Goal: Task Accomplishment & Management: Manage account settings

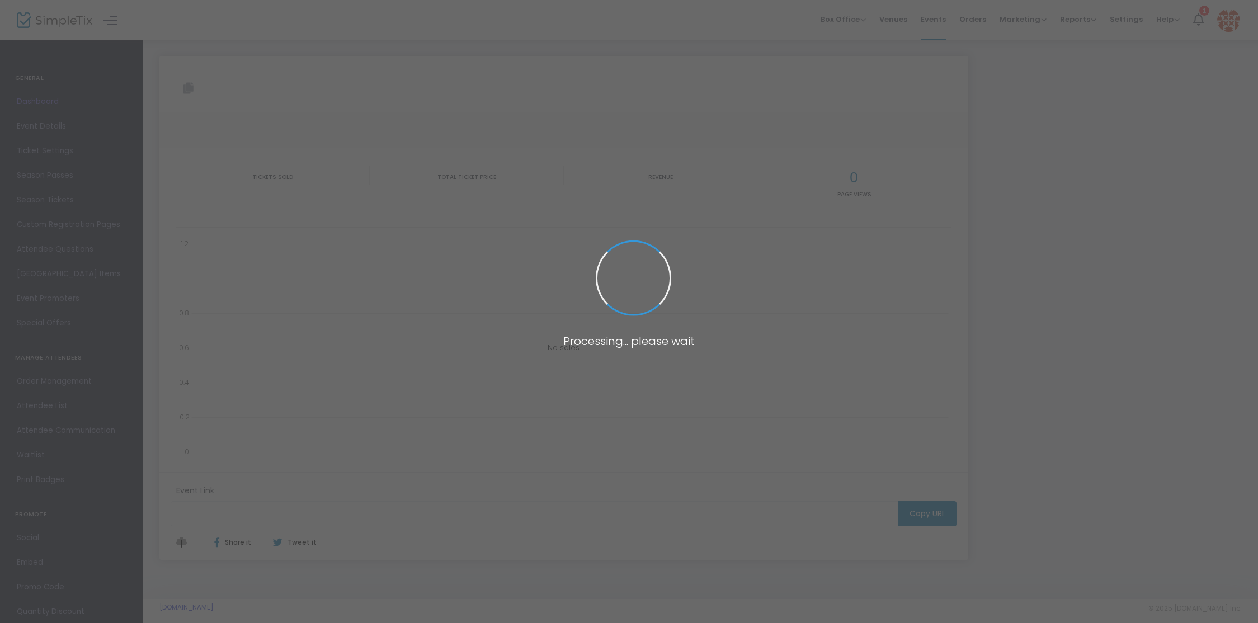
type input "[URL][DOMAIN_NAME]"
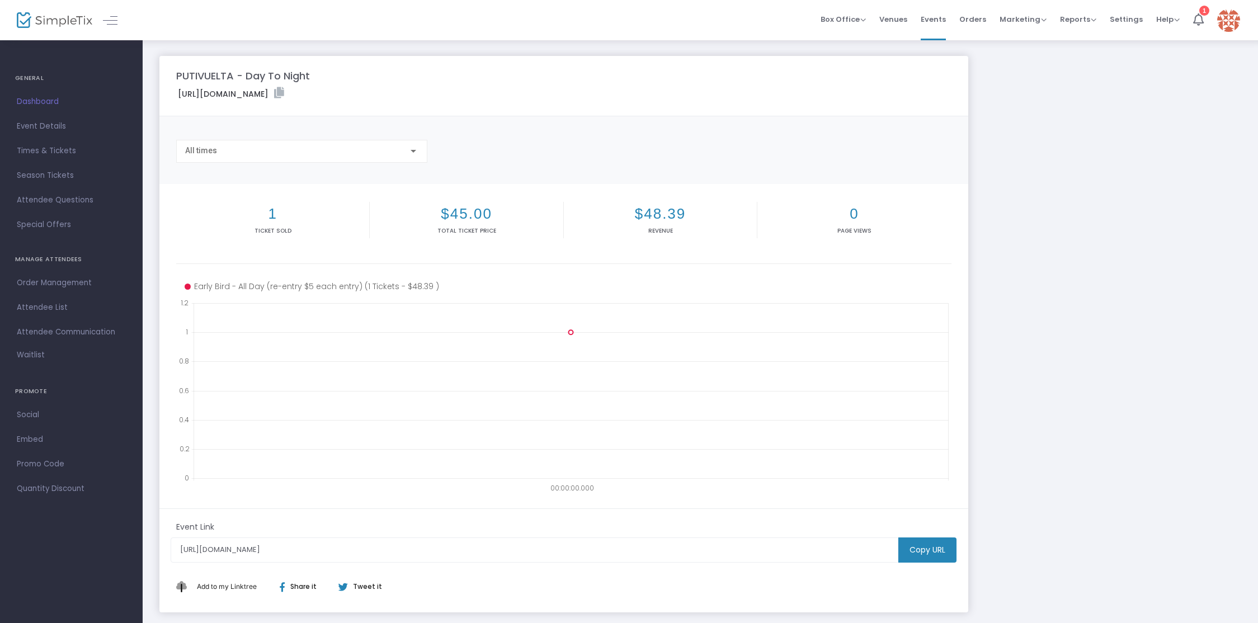
drag, startPoint x: 269, startPoint y: 223, endPoint x: 269, endPoint y: 217, distance: 6.2
click at [269, 223] on div "1 Ticket sold" at bounding box center [272, 220] width 193 height 36
click at [269, 216] on h2 "1" at bounding box center [272, 213] width 188 height 17
click at [275, 214] on h2 "1" at bounding box center [272, 213] width 188 height 17
click at [571, 334] on g "00:00:00.000 0 0.2 0.4 0.6 0.8 1 1.2" at bounding box center [563, 395] width 769 height 195
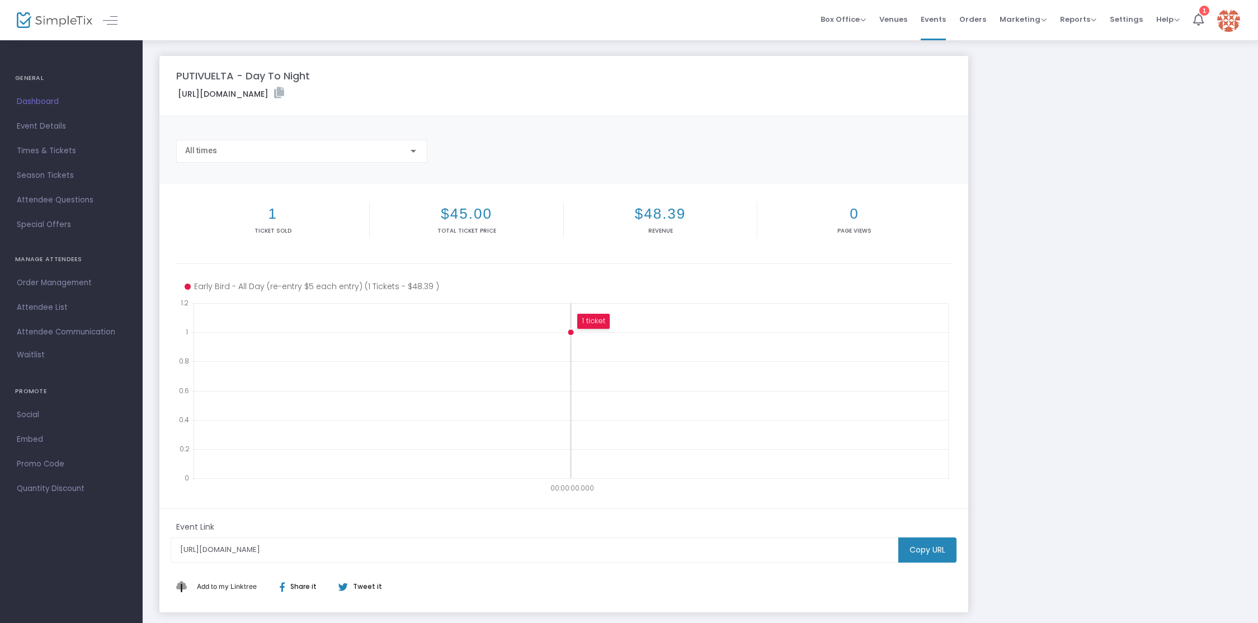
click at [572, 330] on circle at bounding box center [571, 332] width 7 height 7
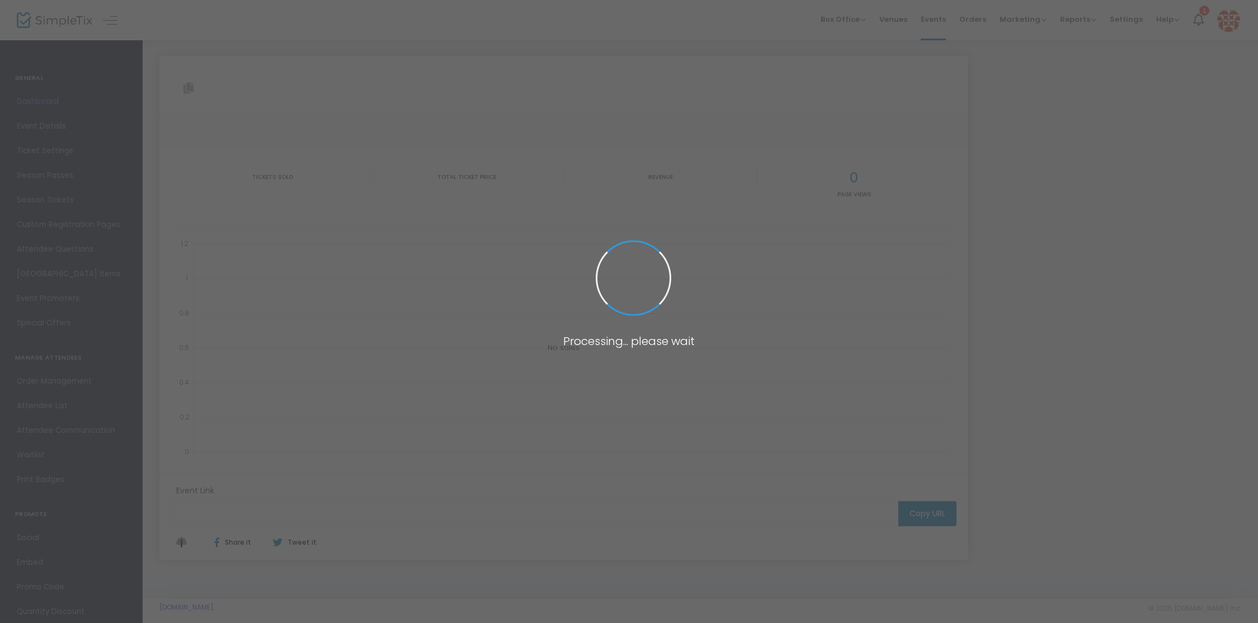
type input "[URL][DOMAIN_NAME]"
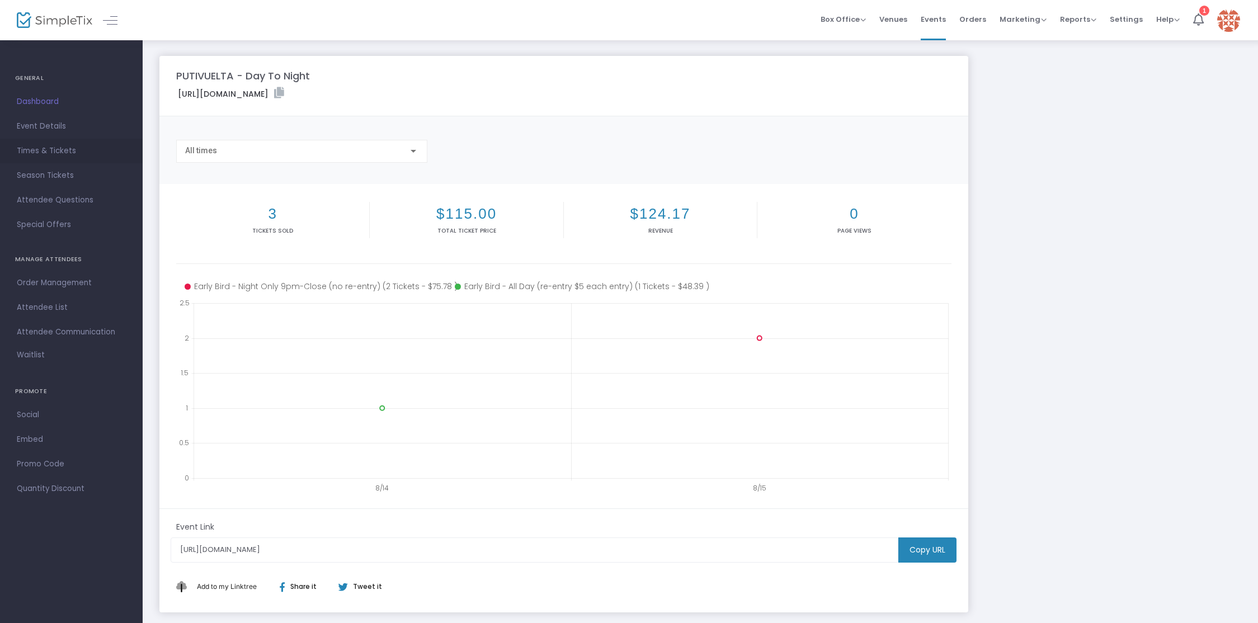
click at [31, 151] on span "Times & Tickets" at bounding box center [71, 151] width 109 height 15
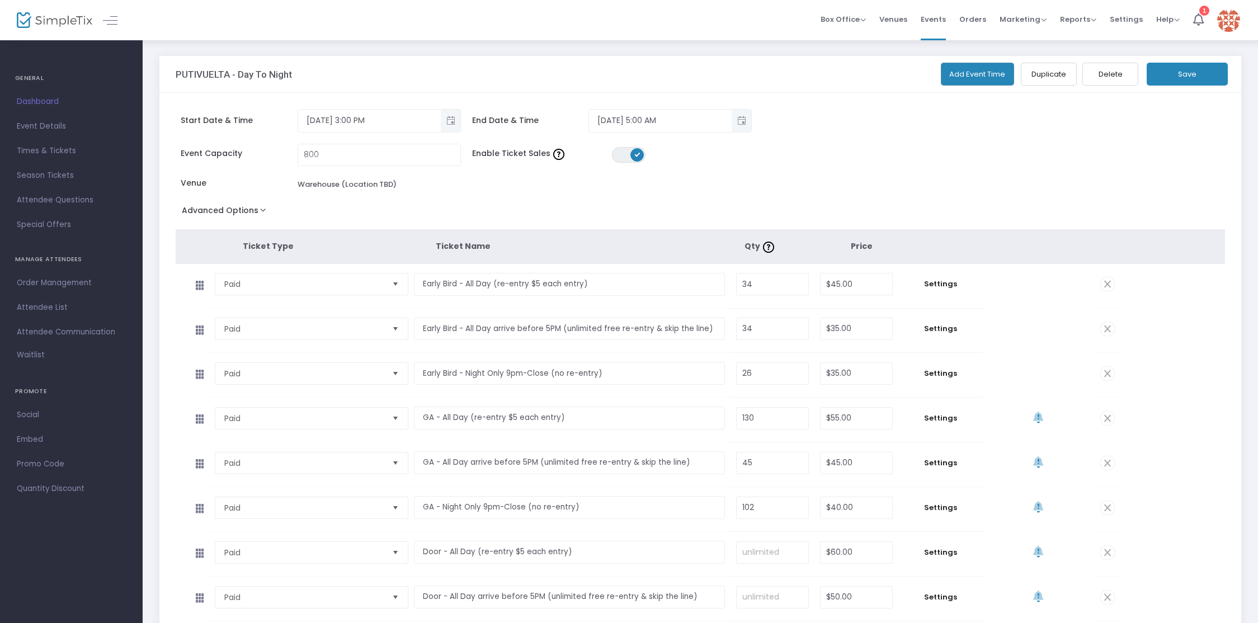
scroll to position [1, 0]
click at [943, 282] on span "Settings" at bounding box center [940, 283] width 73 height 11
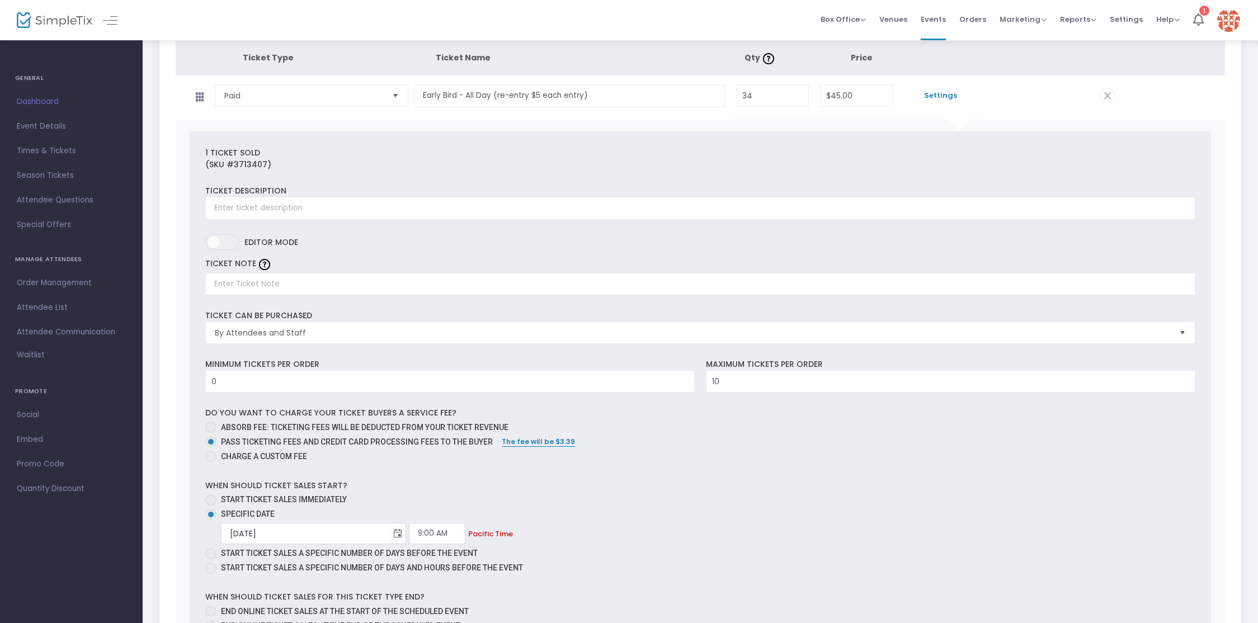
scroll to position [0, 0]
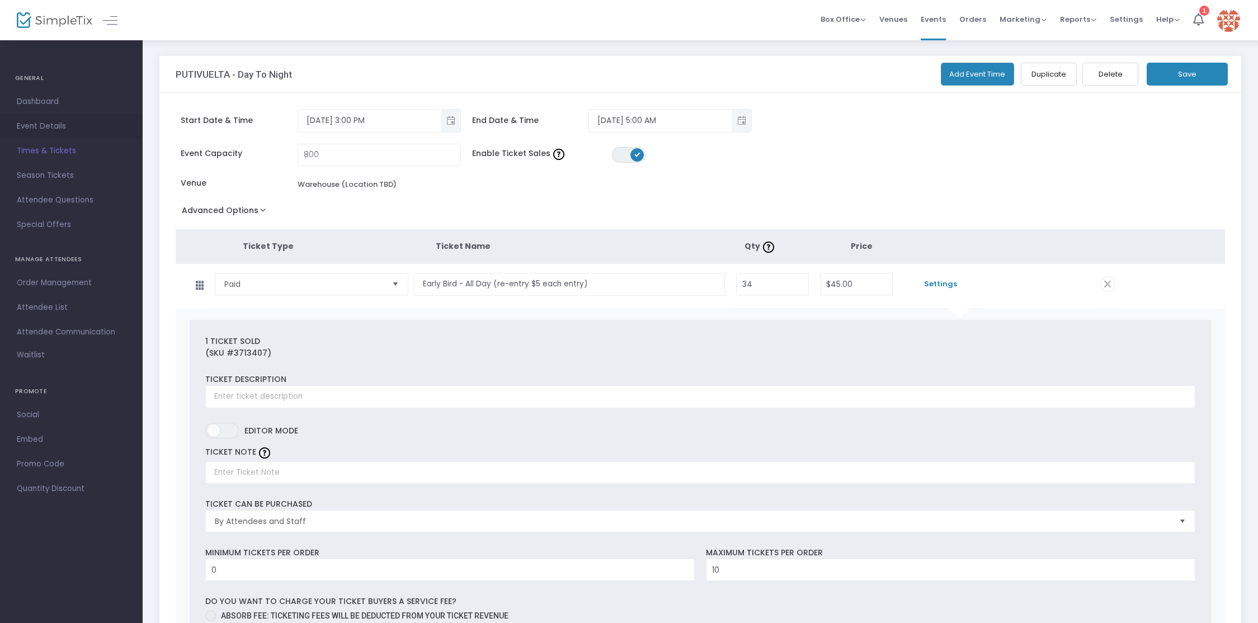
click at [53, 120] on span "Event Details" at bounding box center [71, 126] width 109 height 15
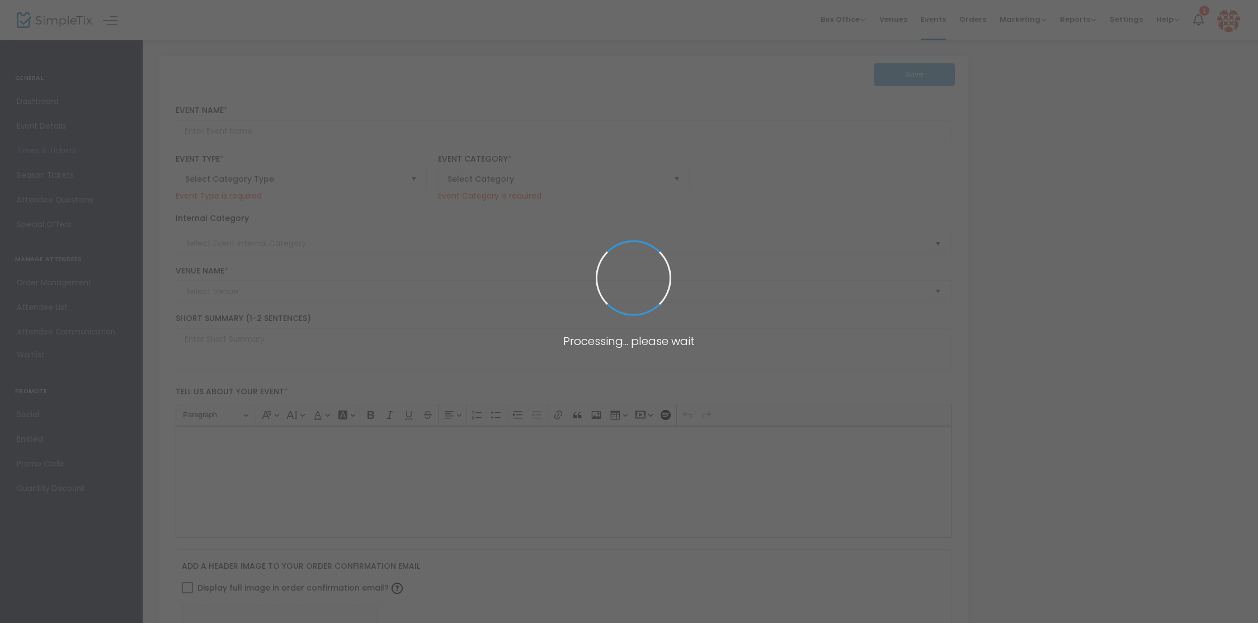
type input "PUTIVUELTA - Day To Night"
type textarea "🚨 We're back and we're making up for lost time! Love a day party? Love a night …"
type input "Buy Tickets"
type input "Warehouse (Location TBD)"
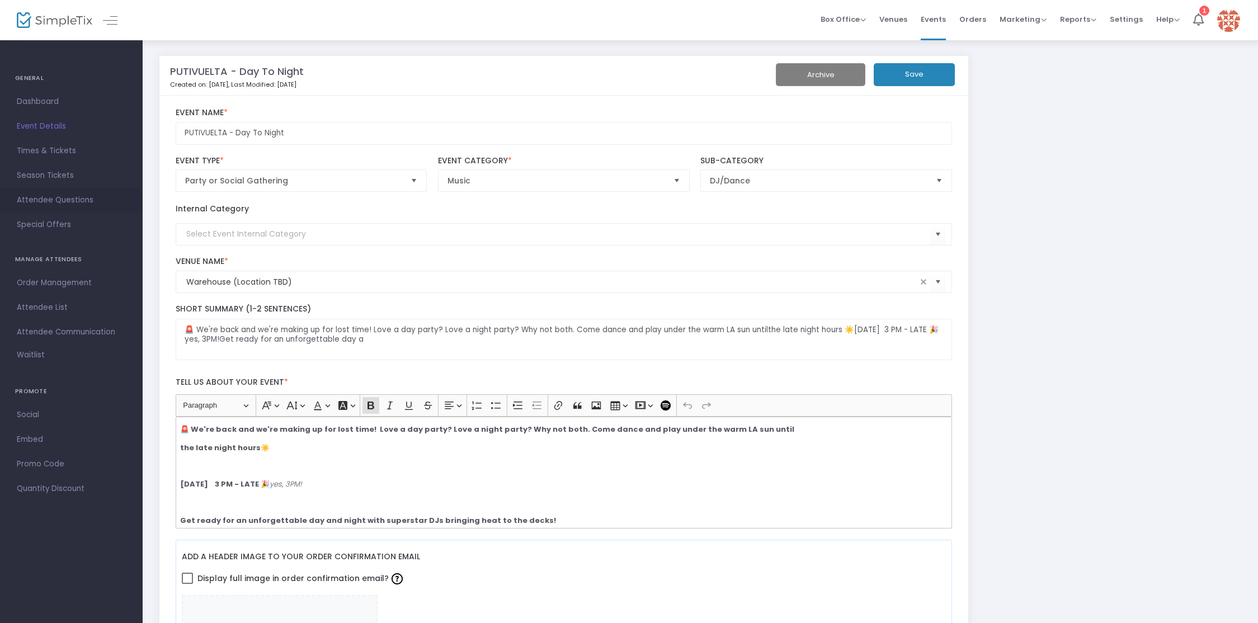
click at [58, 199] on span "Attendee Questions" at bounding box center [71, 200] width 109 height 15
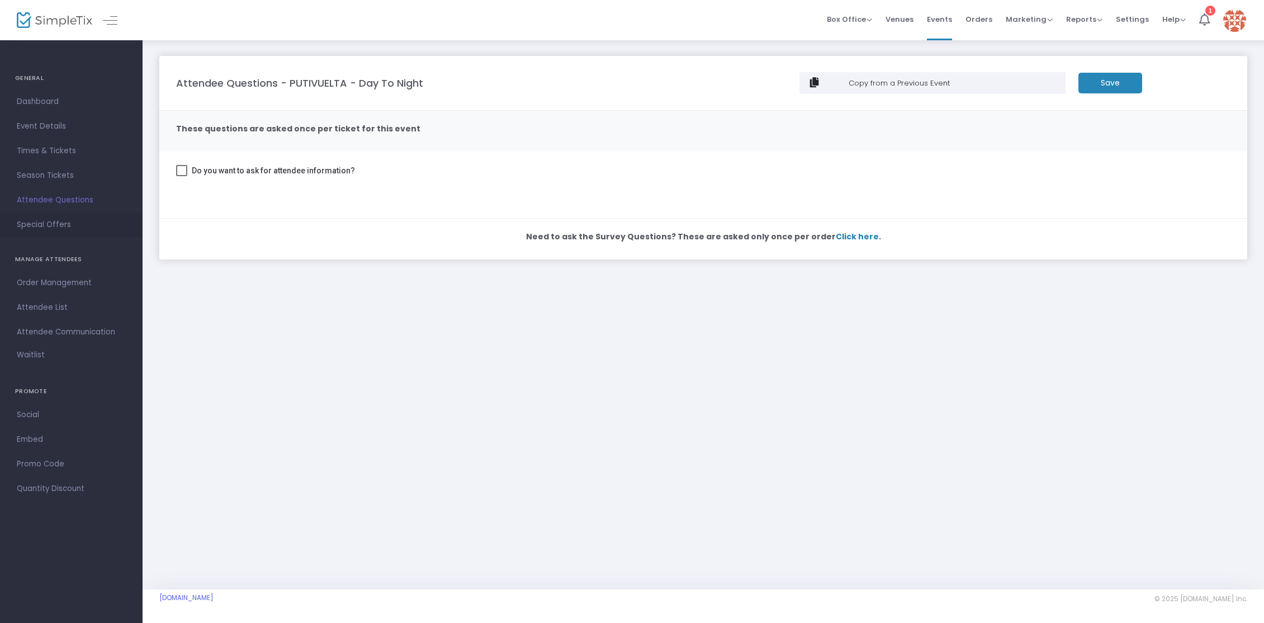
click at [44, 221] on span "Special Offers" at bounding box center [71, 225] width 109 height 15
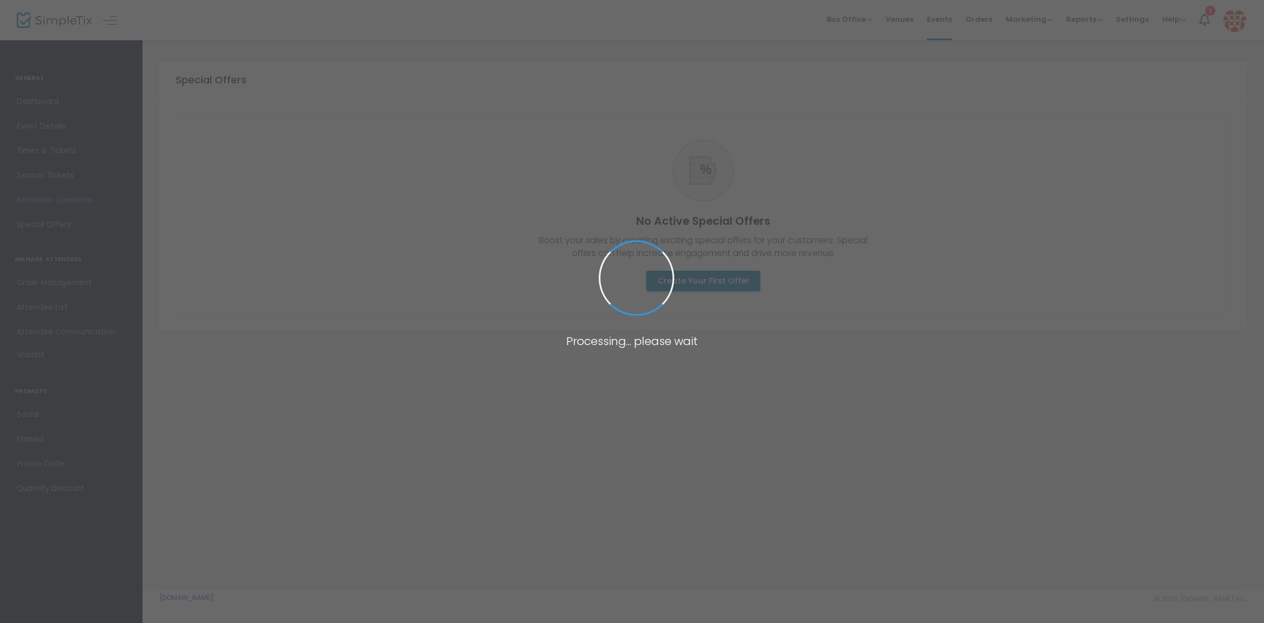
click at [39, 100] on span at bounding box center [632, 311] width 1264 height 623
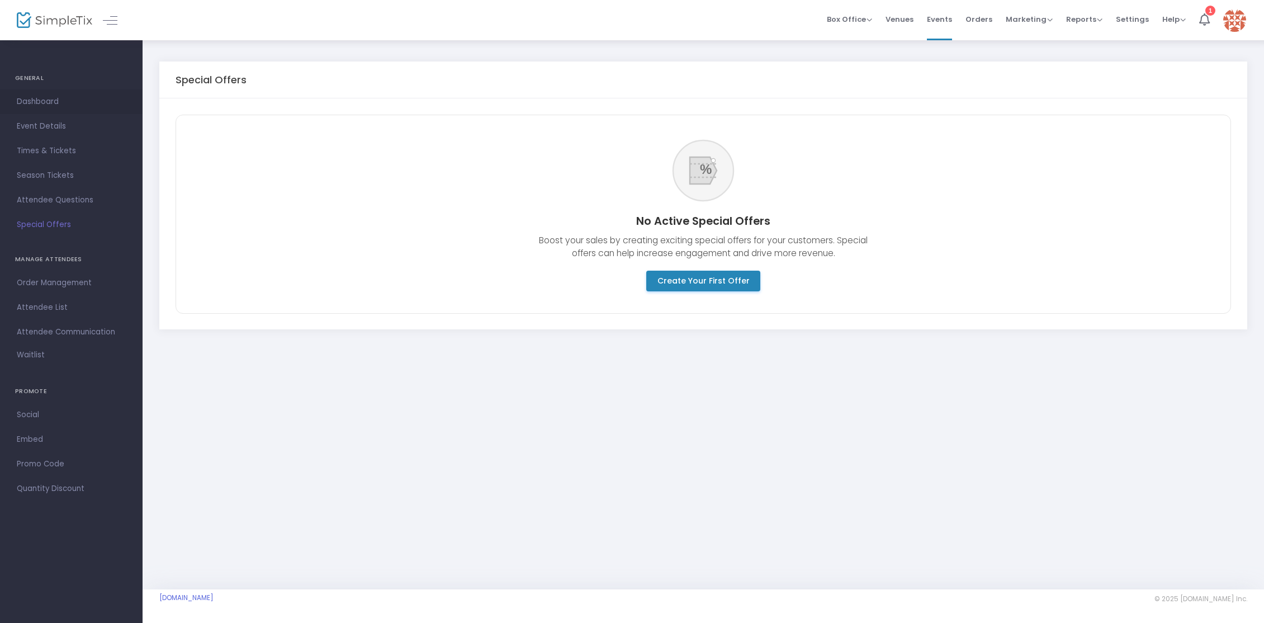
click at [39, 100] on span "Dashboard" at bounding box center [71, 102] width 109 height 15
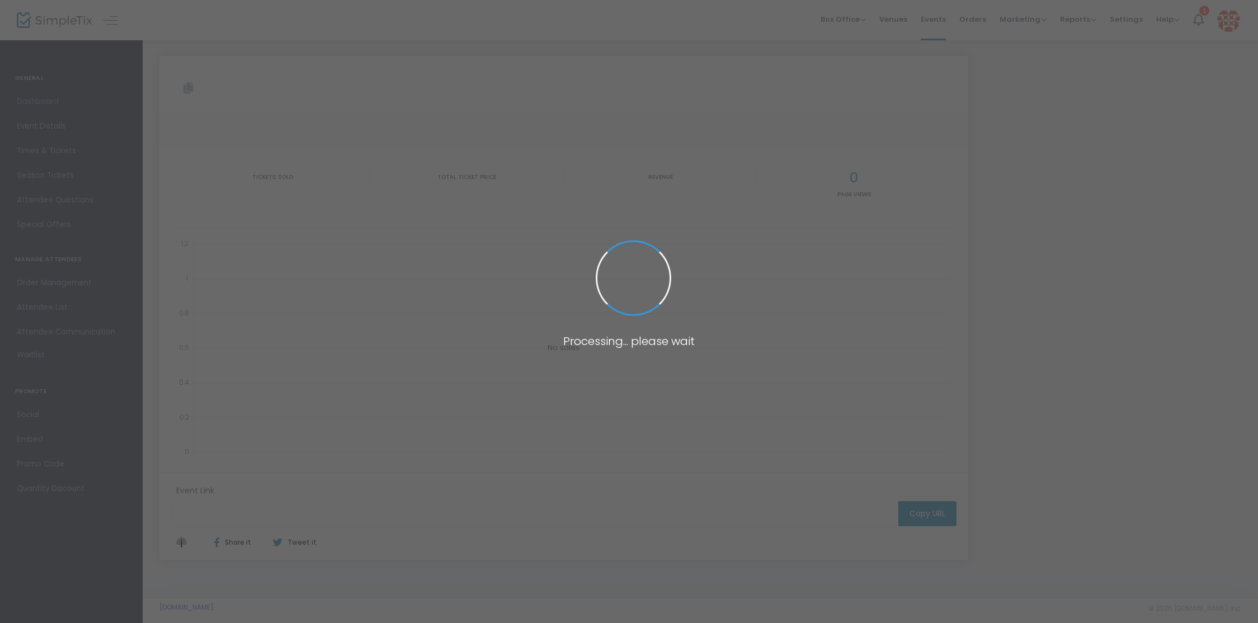
type input "[URL][DOMAIN_NAME]"
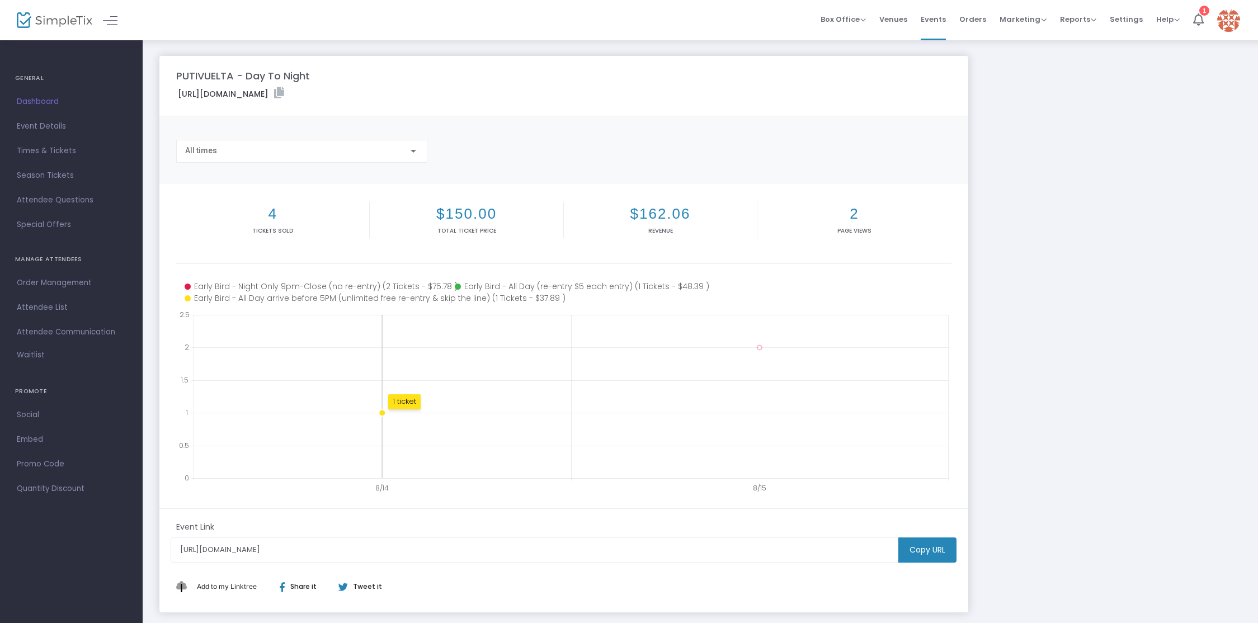
click at [381, 412] on circle at bounding box center [382, 412] width 7 height 7
click at [854, 18] on span "Box Office" at bounding box center [842, 19] width 45 height 11
click at [942, 20] on span "Events" at bounding box center [932, 19] width 25 height 29
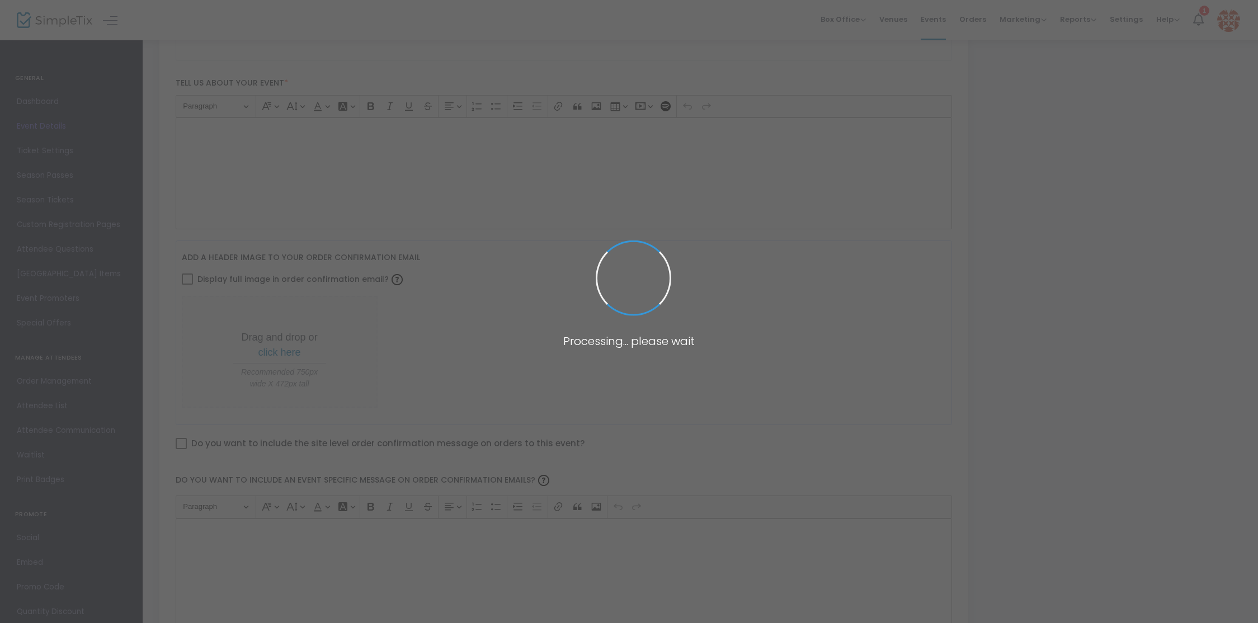
scroll to position [403, 0]
type input "PUTIVUELTA - Day To Night"
type textarea "🚨 We're back and we're making up for lost time! Love a day party? Love a night …"
type input "Buy Tickets"
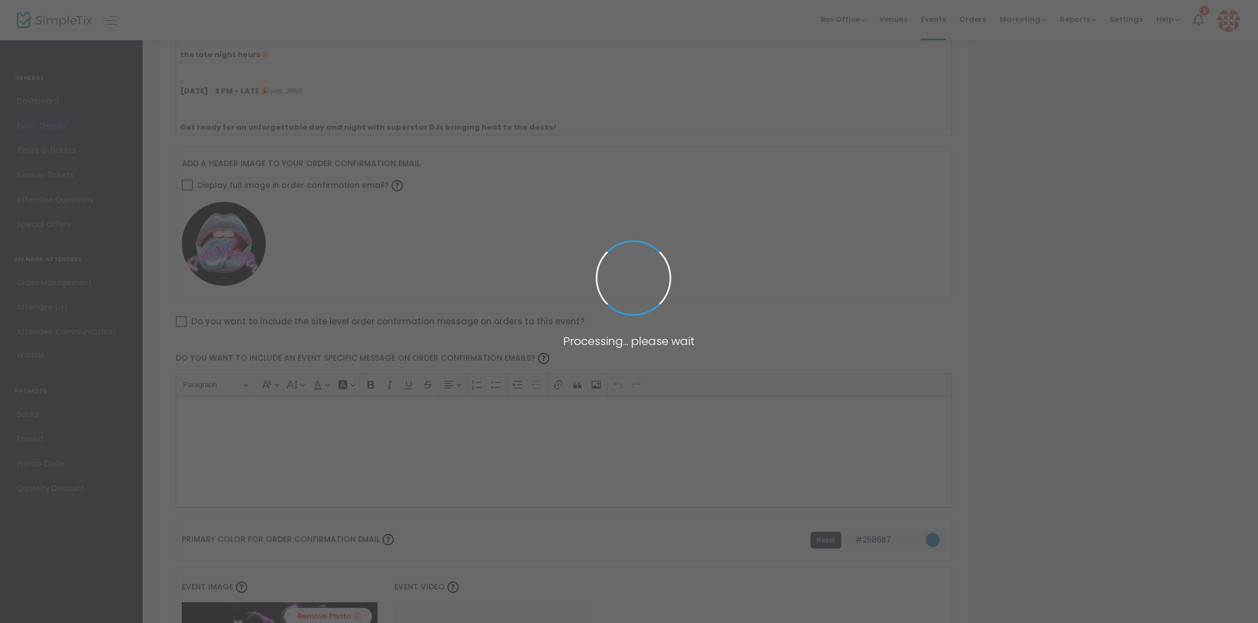
type input "Warehouse (Location TBD)"
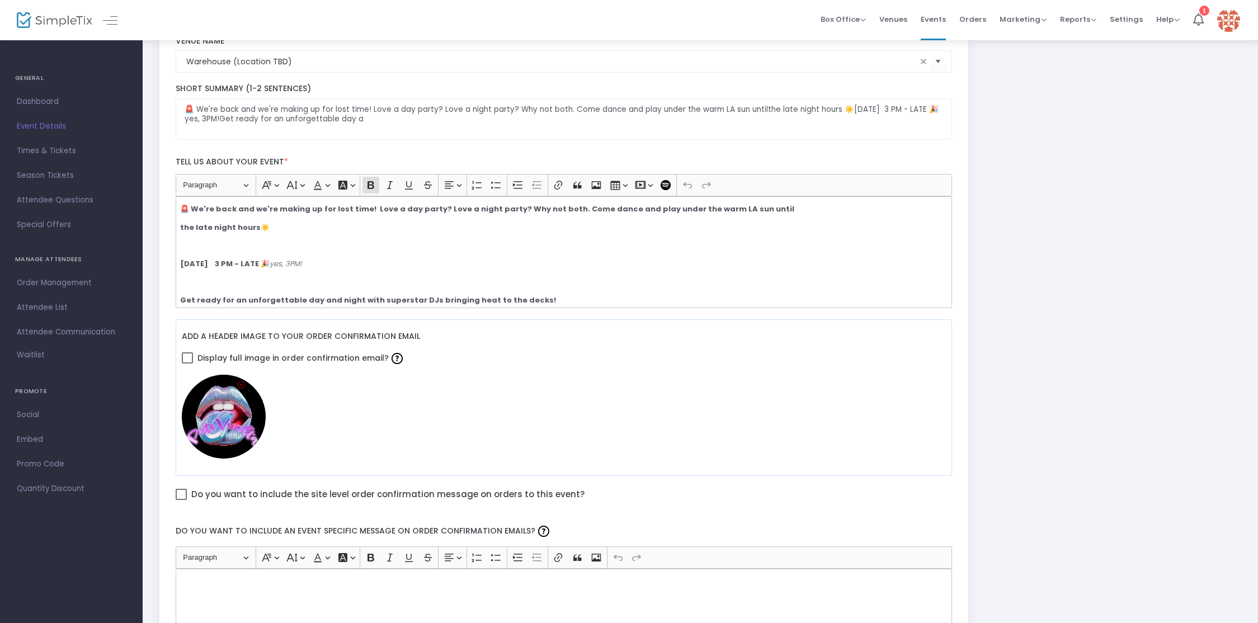
scroll to position [8, 0]
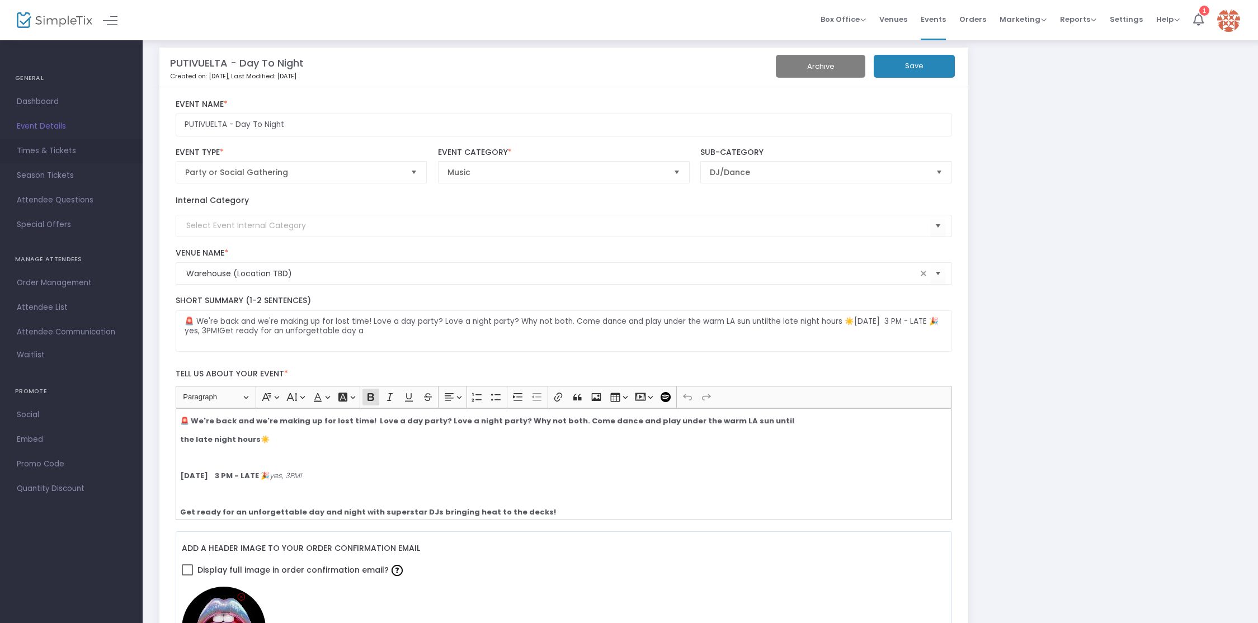
click at [35, 154] on span "Times & Tickets" at bounding box center [71, 151] width 109 height 15
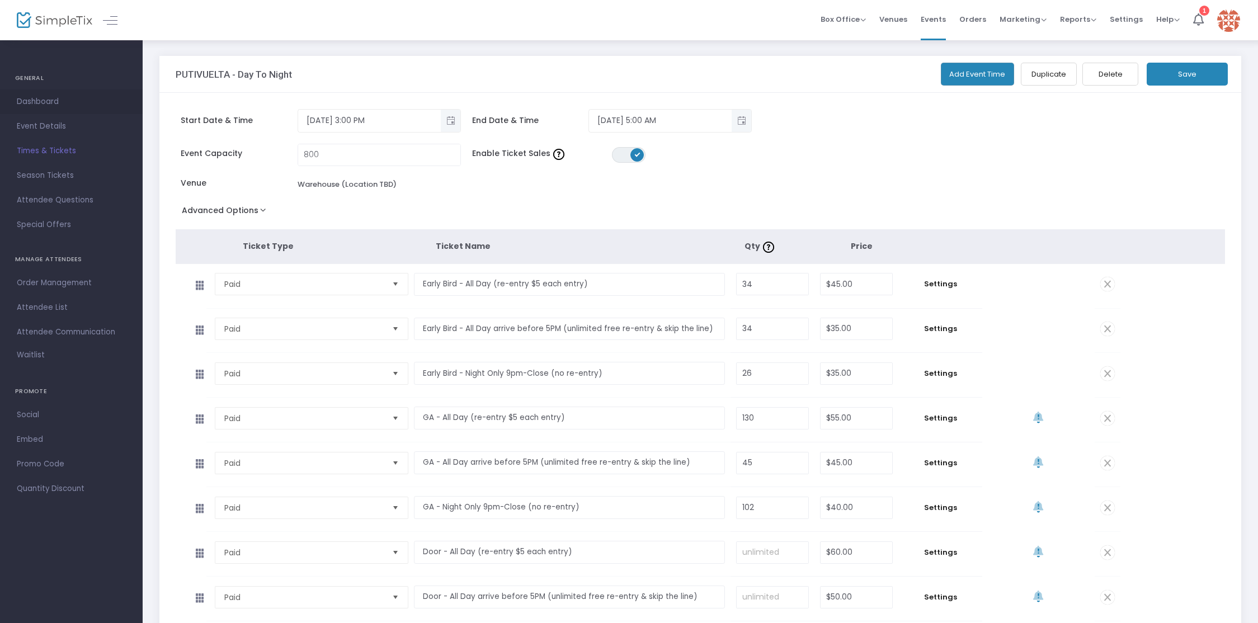
click at [45, 103] on span "Dashboard" at bounding box center [71, 102] width 109 height 15
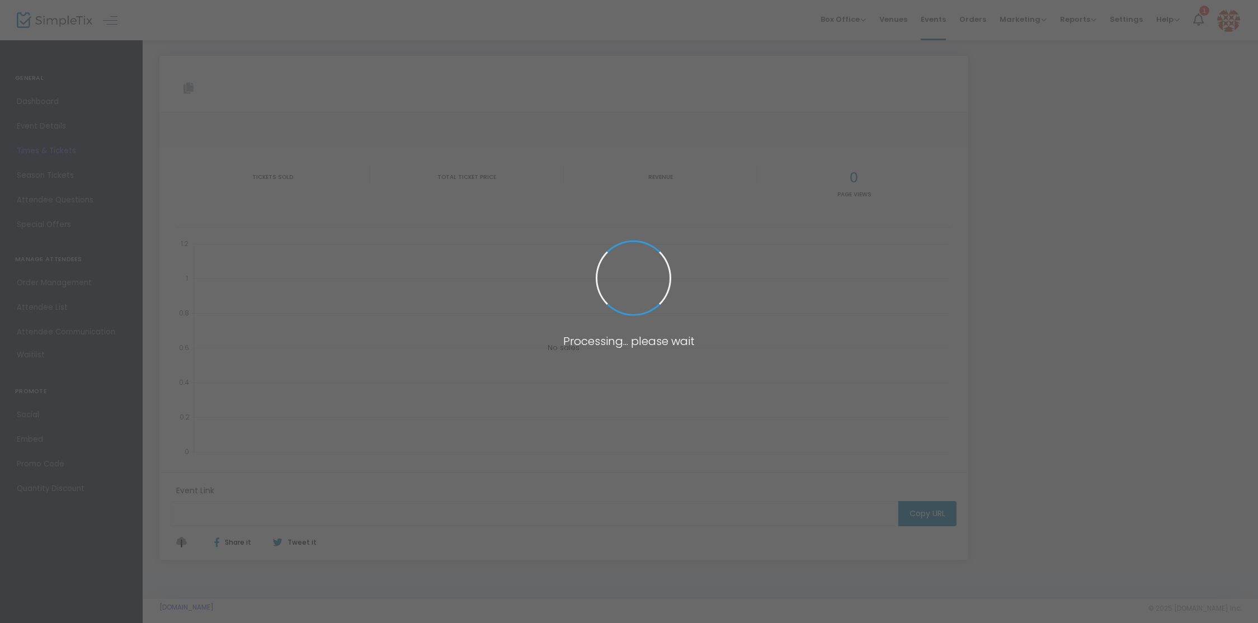
type input "[URL][DOMAIN_NAME]"
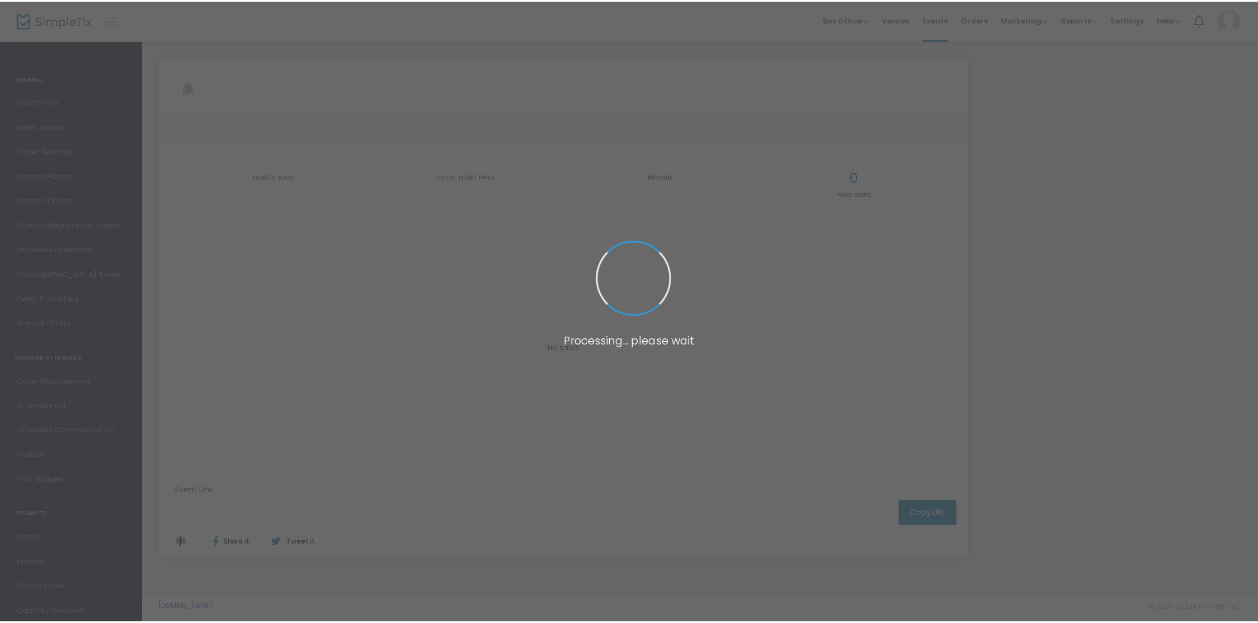
scroll to position [10, 0]
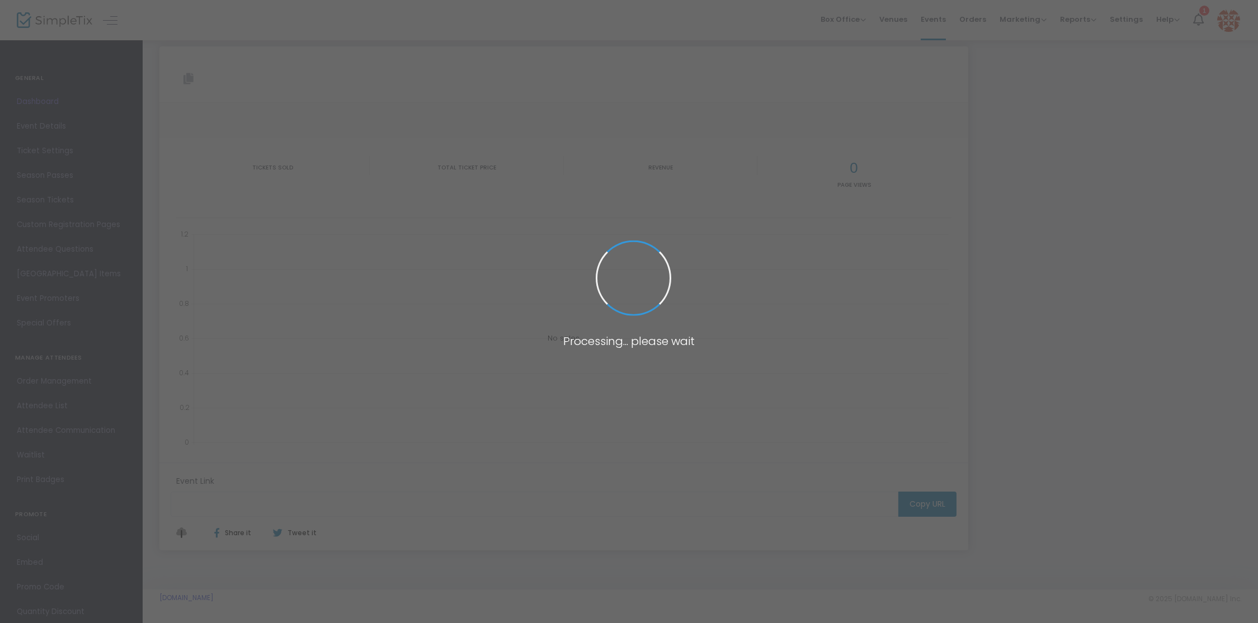
type input "[URL][DOMAIN_NAME]"
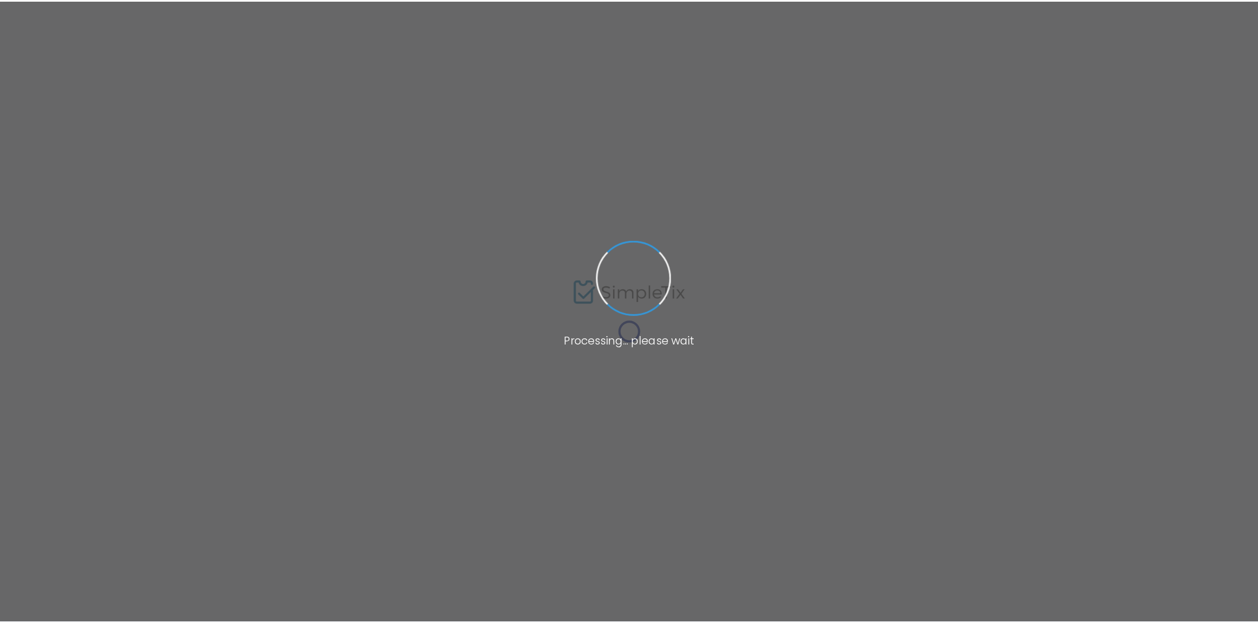
scroll to position [10, 0]
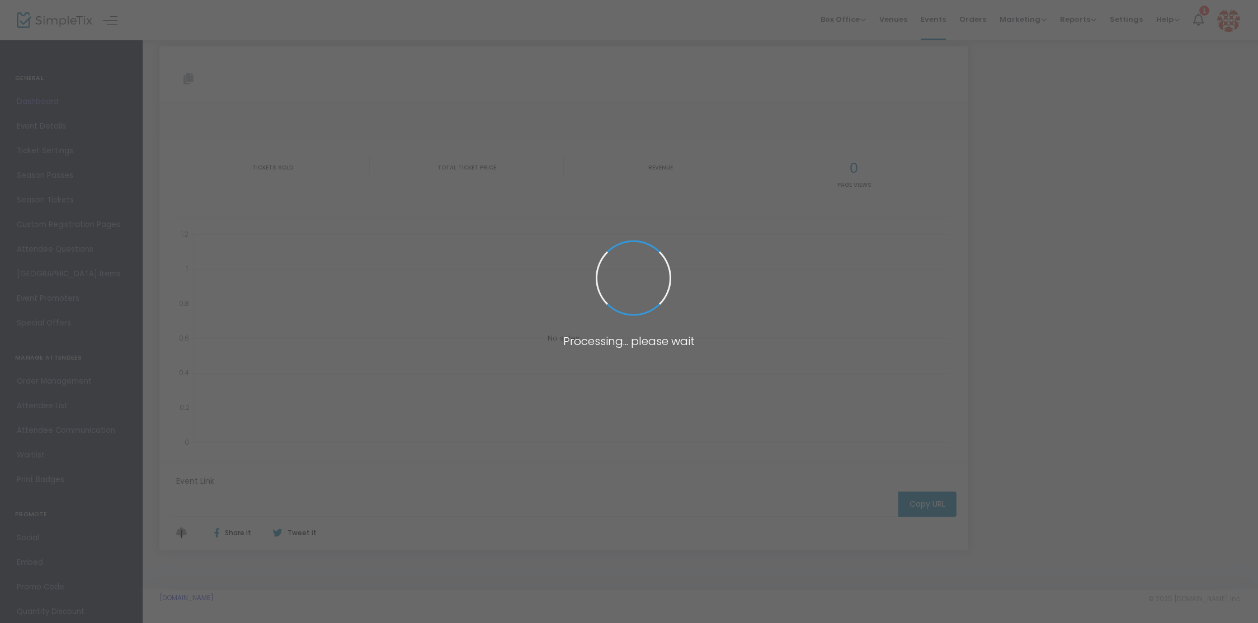
type input "[URL][DOMAIN_NAME]"
